Goal: Task Accomplishment & Management: Complete application form

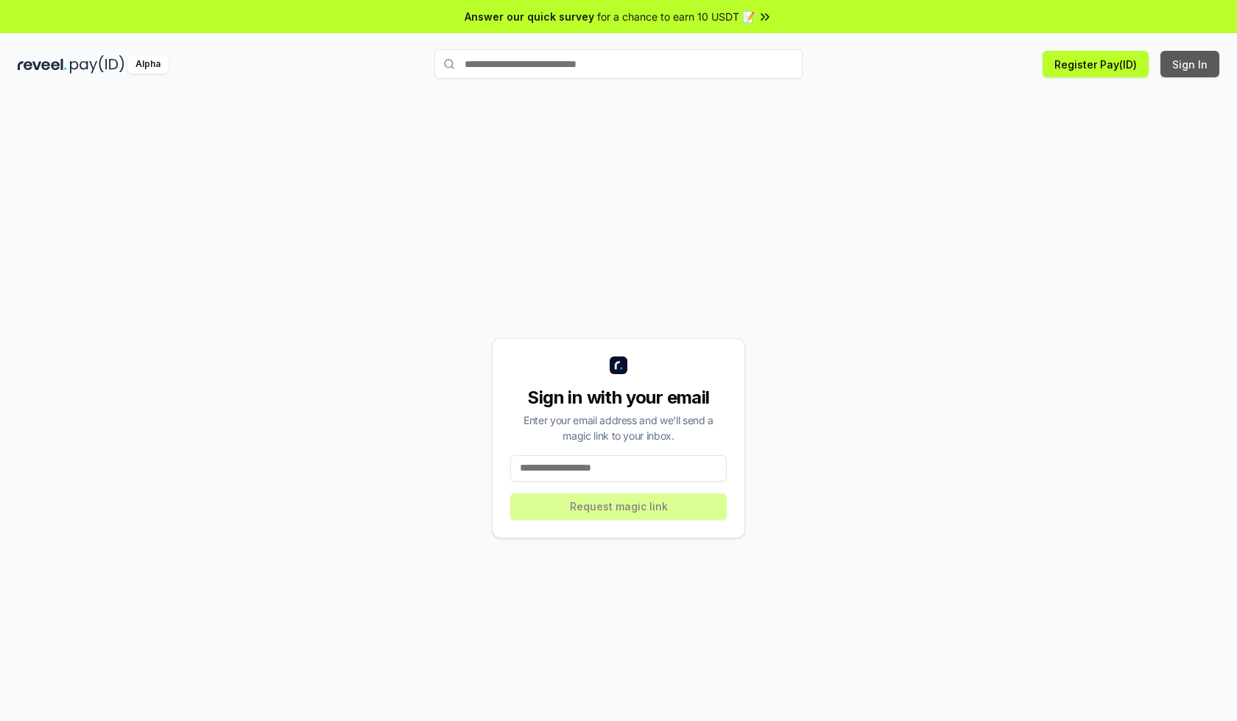
click at [1190, 64] on button "Sign In" at bounding box center [1189, 64] width 59 height 26
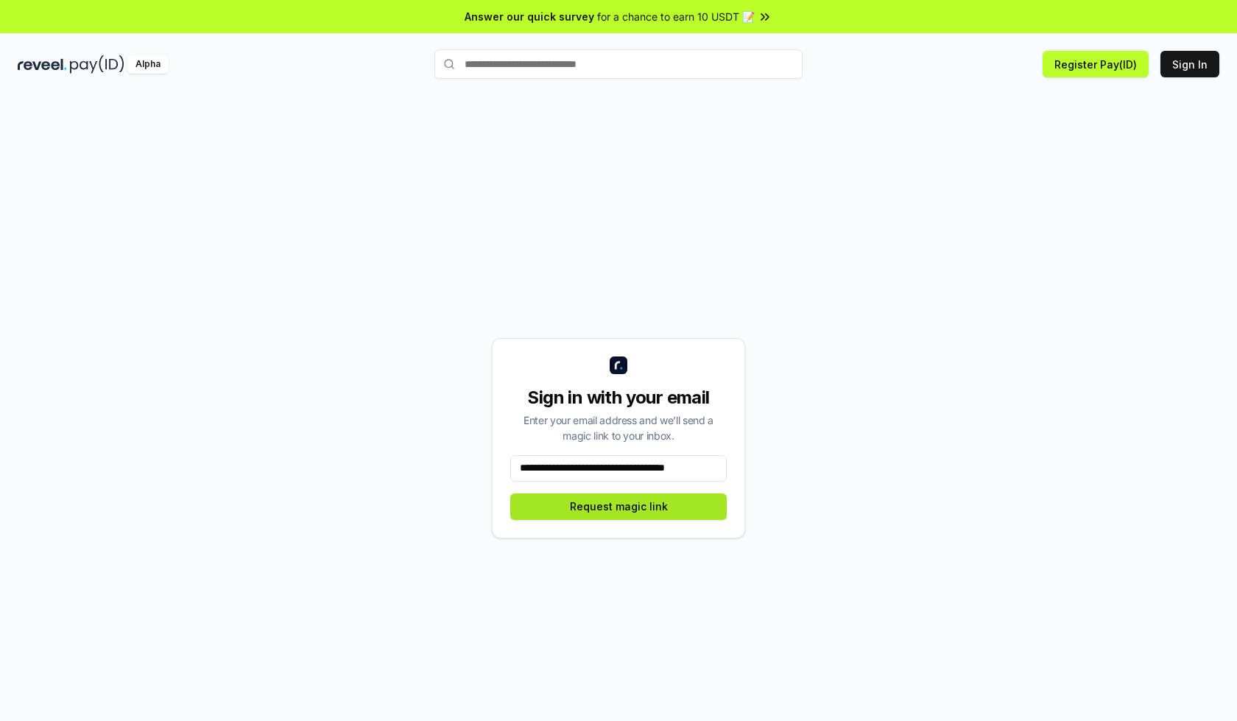
type input "**********"
click at [618, 506] on button "Request magic link" at bounding box center [618, 506] width 216 height 26
